Goal: Task Accomplishment & Management: Use online tool/utility

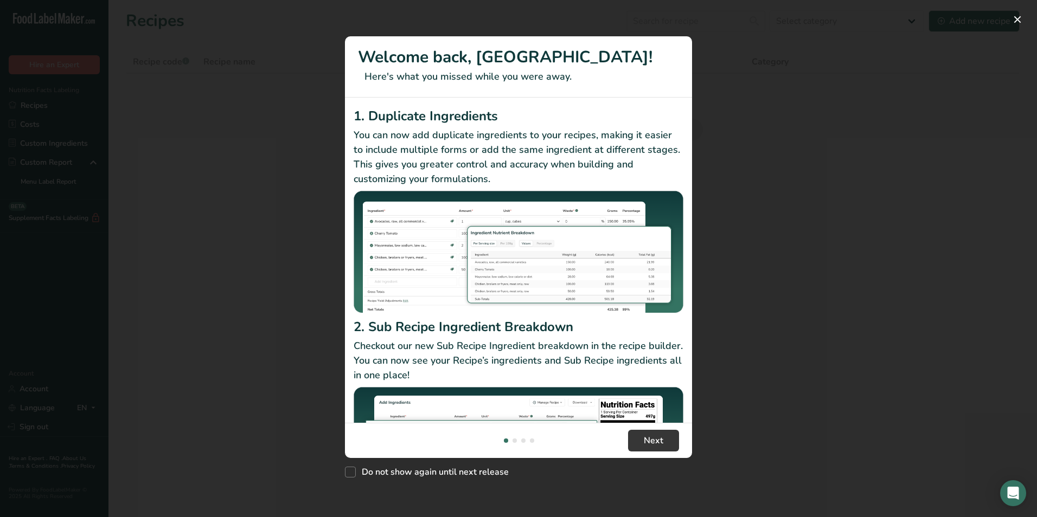
click at [794, 188] on div "New Features" at bounding box center [518, 258] width 1037 height 517
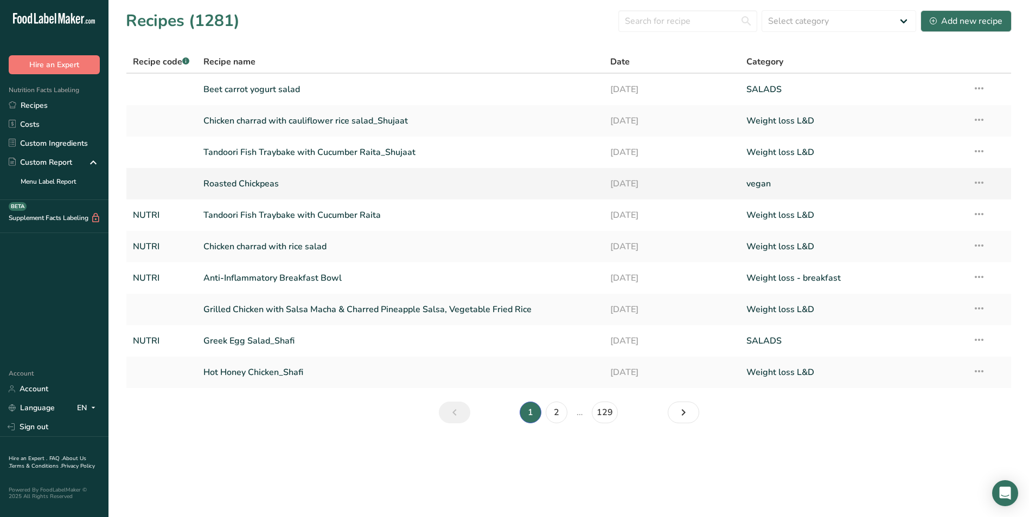
click at [267, 182] on link "Roasted Chickpeas" at bounding box center [400, 183] width 394 height 23
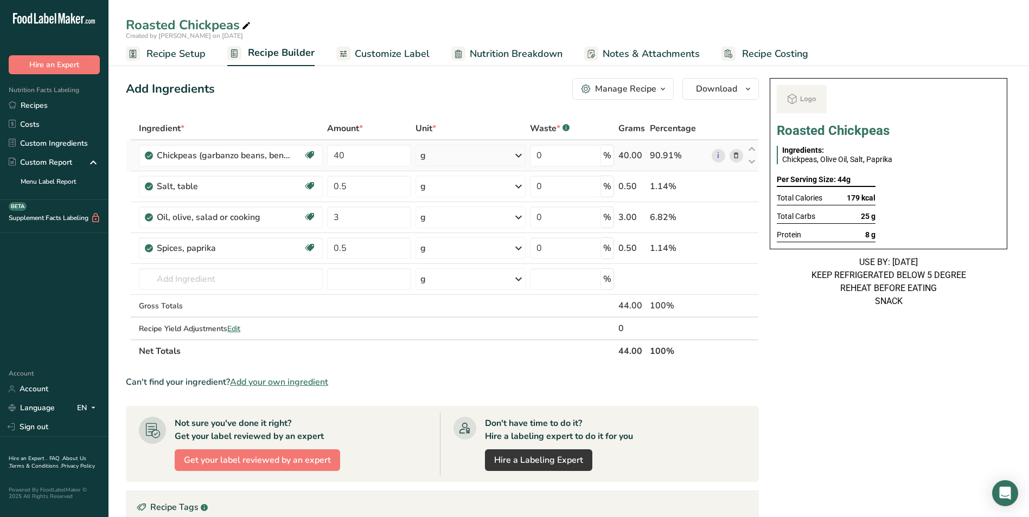
click at [733, 153] on icon at bounding box center [736, 155] width 8 height 11
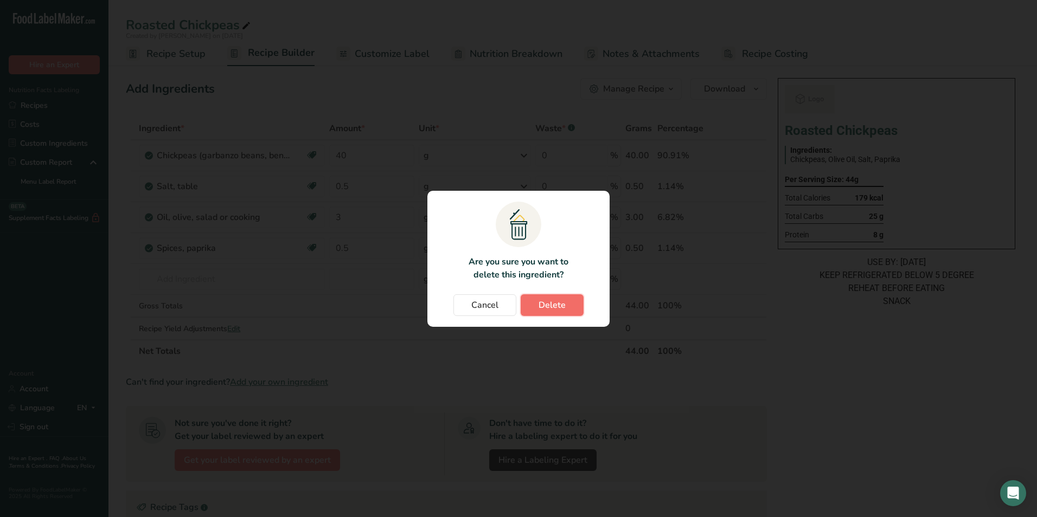
click at [549, 303] on span "Delete" at bounding box center [551, 305] width 27 height 13
type input "0.5"
type input "3"
type input "0.5"
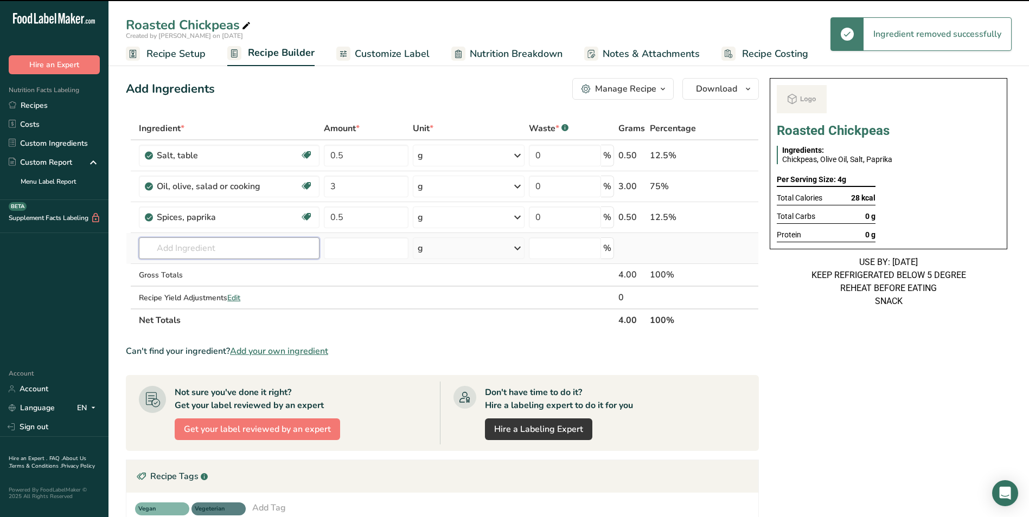
click at [210, 238] on input "text" at bounding box center [229, 249] width 181 height 22
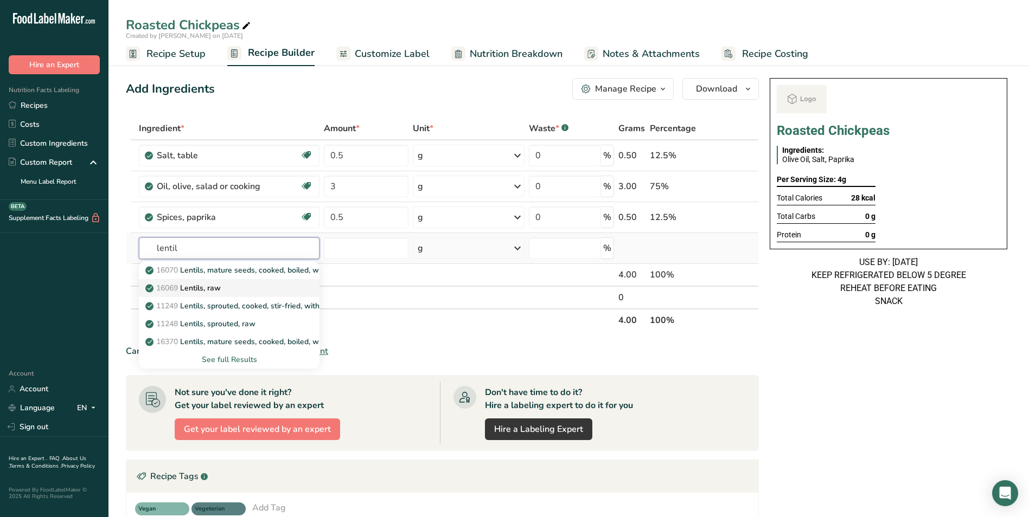
type input "lentil"
click at [201, 286] on p "16069 Lentils, raw" at bounding box center [184, 288] width 73 height 11
type input "Lentils, raw"
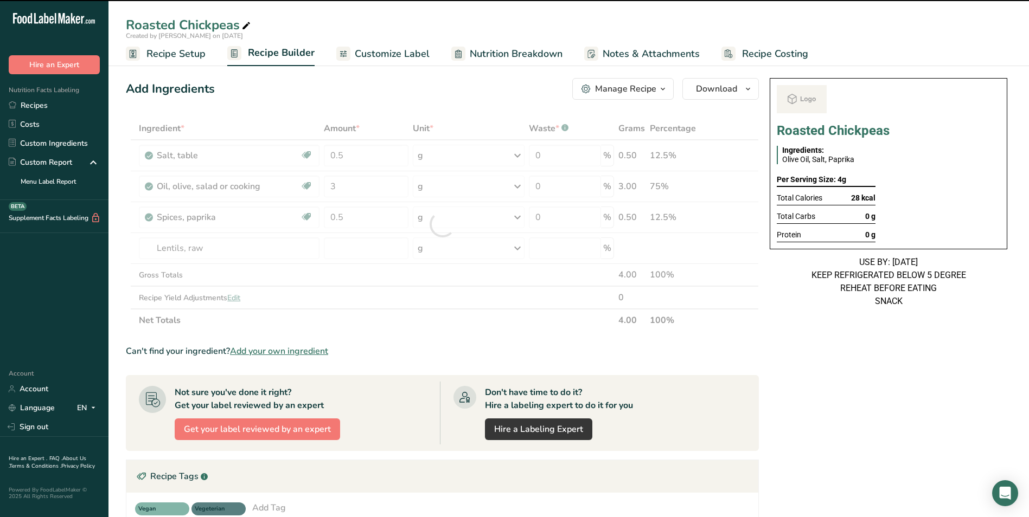
type input "0"
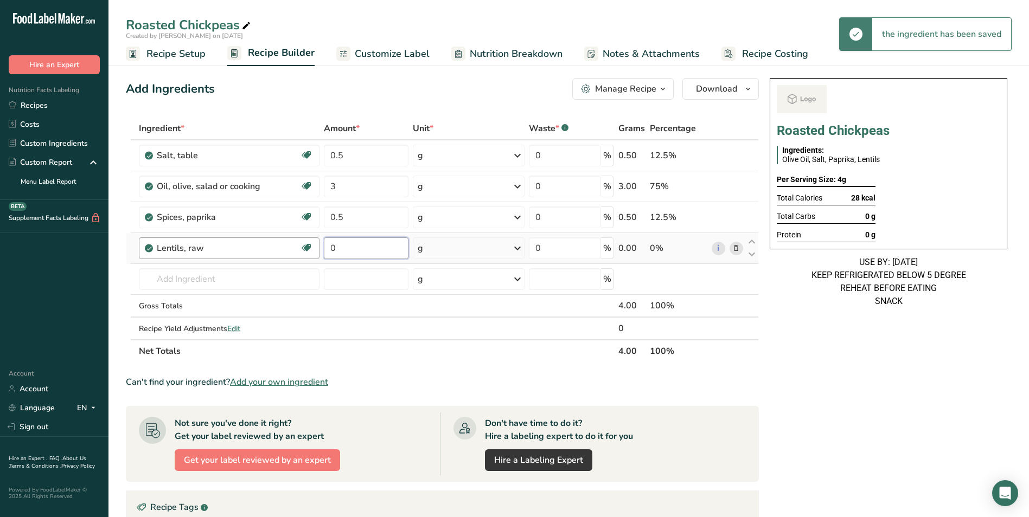
drag, startPoint x: 361, startPoint y: 248, endPoint x: 298, endPoint y: 246, distance: 63.0
click at [298, 246] on tr "Lentils, raw Plant-based Protein Dairy free Gluten free Vegan Vegetarian Soy fr…" at bounding box center [442, 248] width 632 height 31
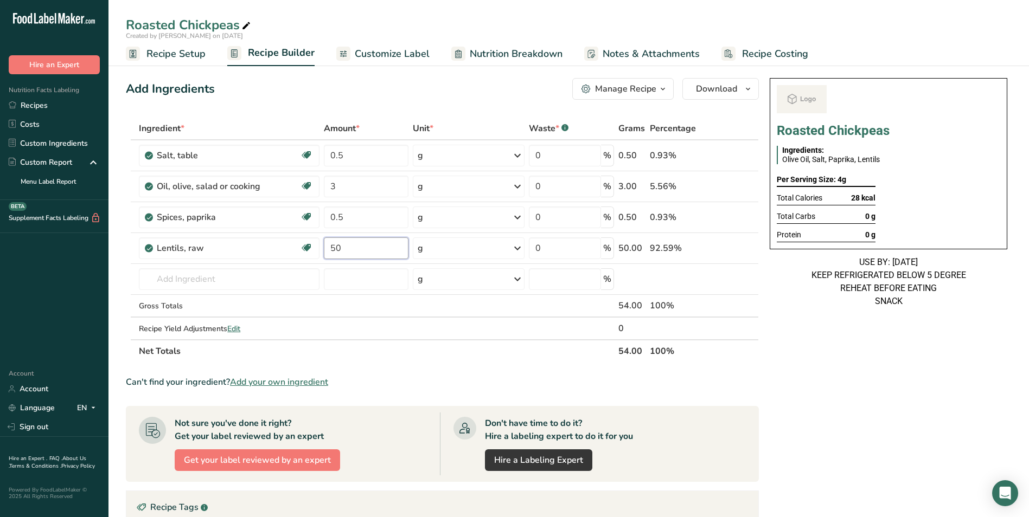
type input "50"
click at [387, 92] on div "Add Ingredients Manage Recipe Delete Recipe Duplicate Recipe Scale Recipe Save …" at bounding box center [442, 89] width 633 height 22
click at [393, 52] on span "Customize Label" at bounding box center [392, 54] width 75 height 15
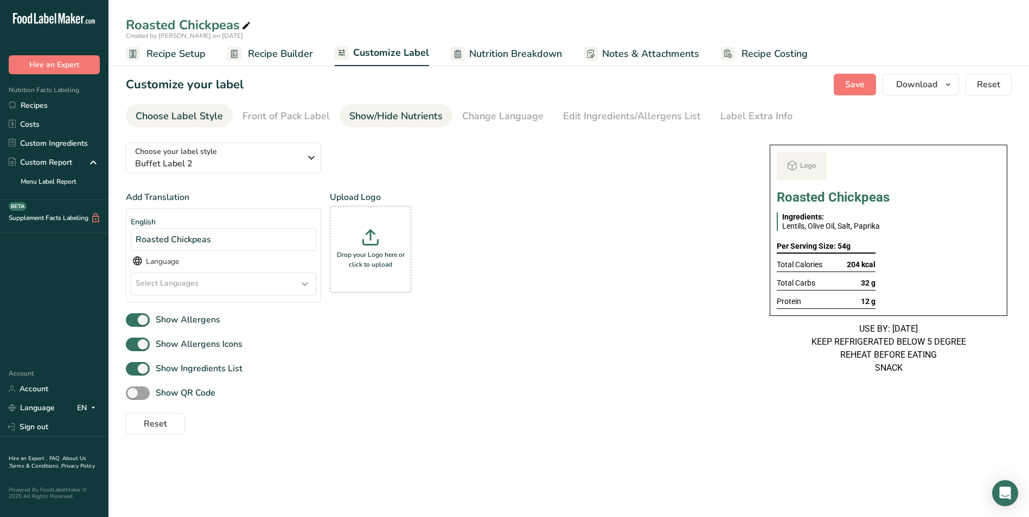
click at [368, 114] on div "Show/Hide Nutrients" at bounding box center [395, 116] width 93 height 15
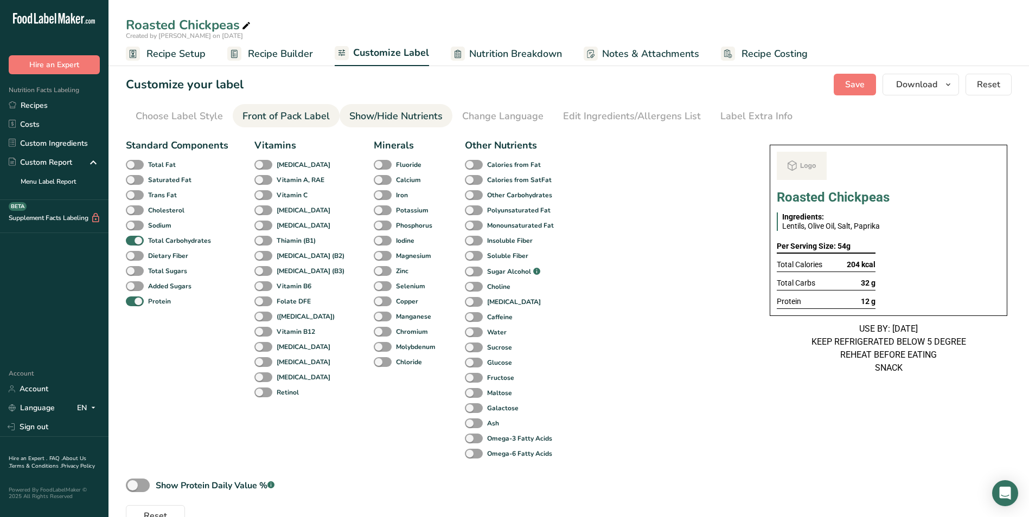
click at [275, 114] on div "Front of Pack Label" at bounding box center [285, 116] width 87 height 15
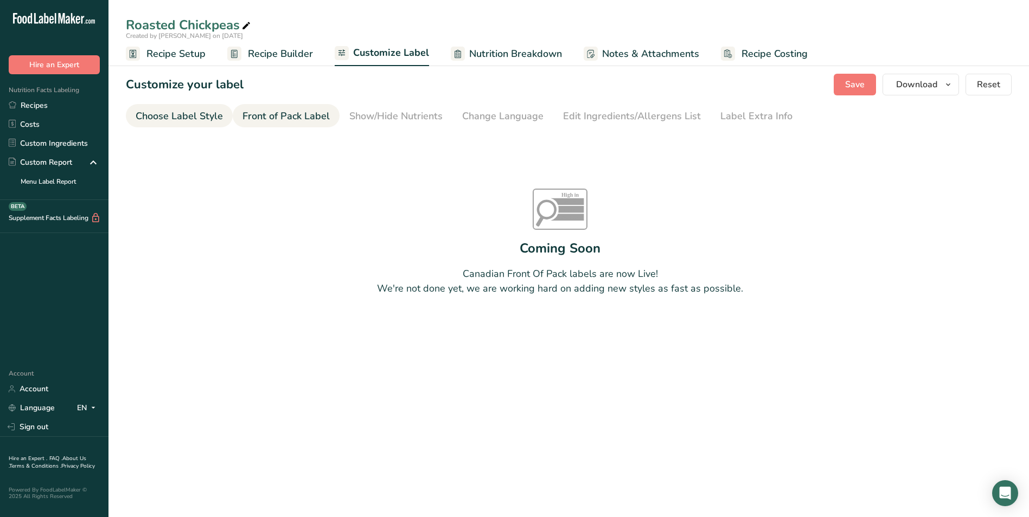
click at [215, 121] on div "Choose Label Style" at bounding box center [179, 116] width 87 height 15
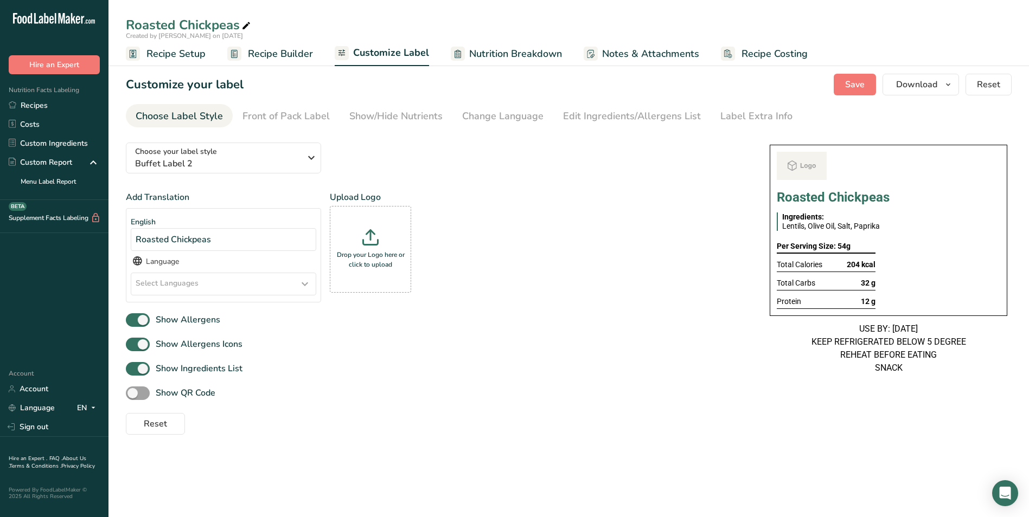
click at [248, 28] on icon at bounding box center [246, 25] width 10 height 15
type input "Roasted Lentils"
click at [294, 80] on div "Customize your label Save Download Choose what to show on your downloaded label…" at bounding box center [569, 85] width 886 height 22
click at [935, 81] on span "Download" at bounding box center [916, 84] width 41 height 13
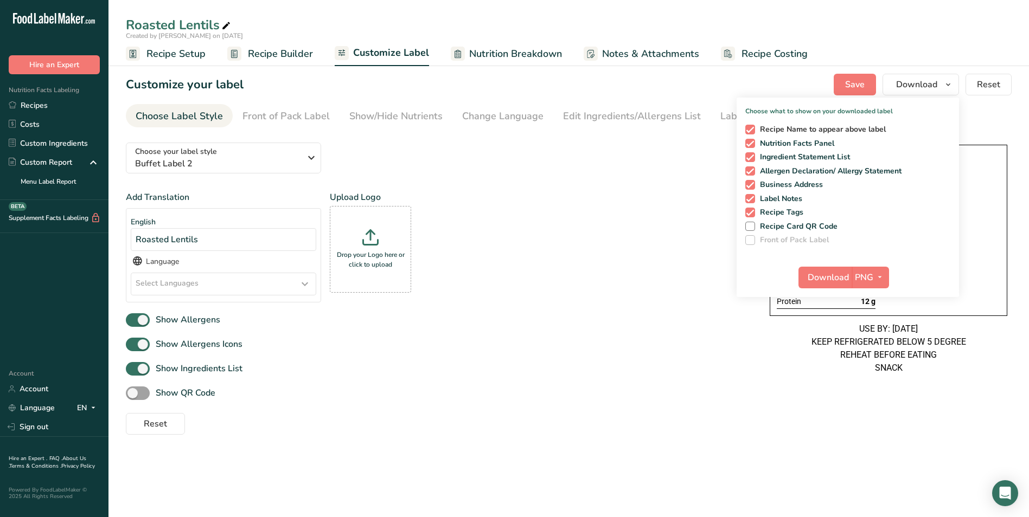
click at [753, 131] on span at bounding box center [750, 130] width 10 height 10
click at [752, 131] on input "Recipe Name to appear above label" at bounding box center [748, 129] width 7 height 7
checkbox input "false"
click at [815, 278] on span "Download" at bounding box center [827, 277] width 41 height 13
